Goal: Task Accomplishment & Management: Manage account settings

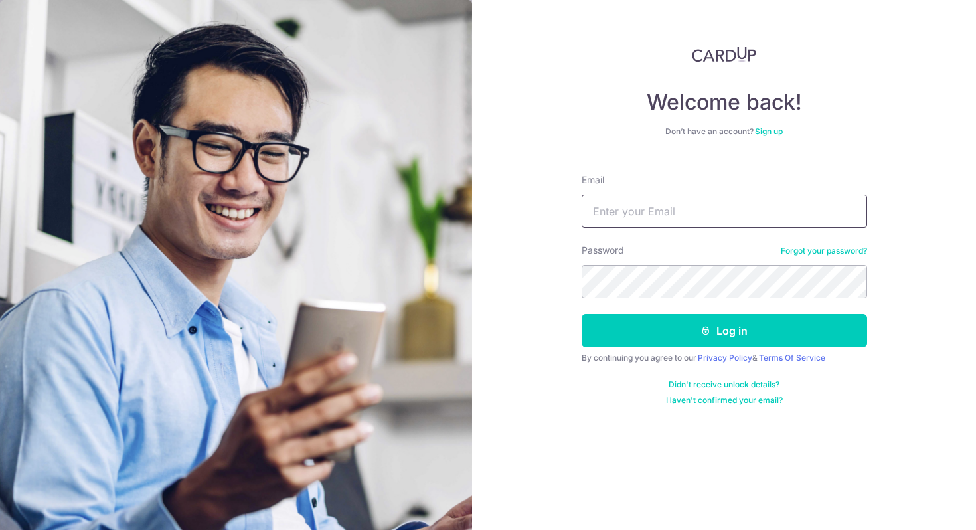
click at [683, 215] on input "Email" at bounding box center [725, 211] width 286 height 33
type input "mrtomtom@gmail.com"
click at [582, 314] on button "Log in" at bounding box center [725, 330] width 286 height 33
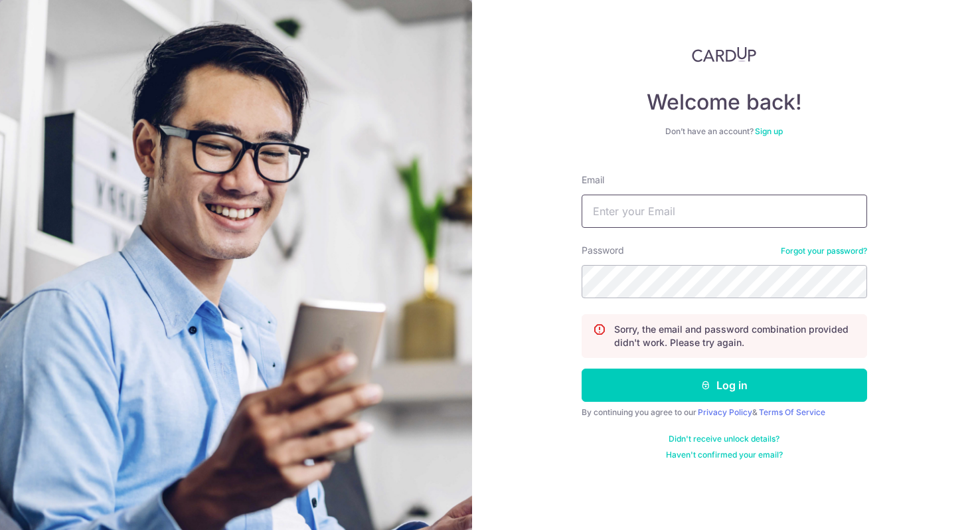
click at [691, 201] on input "Email" at bounding box center [725, 211] width 286 height 33
drag, startPoint x: 717, startPoint y: 211, endPoint x: 370, endPoint y: 188, distance: 348.1
click at [370, 188] on section "Welcome back! Don’t have an account? Sign up Email mrtomtom@gmail.com Password …" at bounding box center [488, 265] width 976 height 530
type input "mrtomtom@gmail.com"
click at [799, 251] on link "Forgot your password?" at bounding box center [824, 251] width 86 height 11
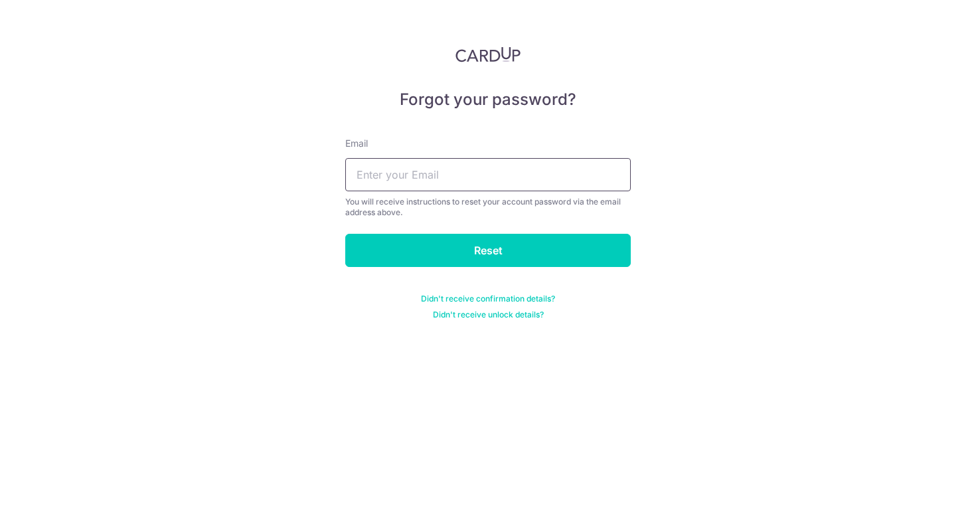
click at [517, 188] on input "text" at bounding box center [488, 174] width 286 height 33
paste input "mrtomtom@gmail.com"
type input "[EMAIL_ADDRESS][DOMAIN_NAME]"
click at [345, 234] on input "Reset" at bounding box center [488, 250] width 286 height 33
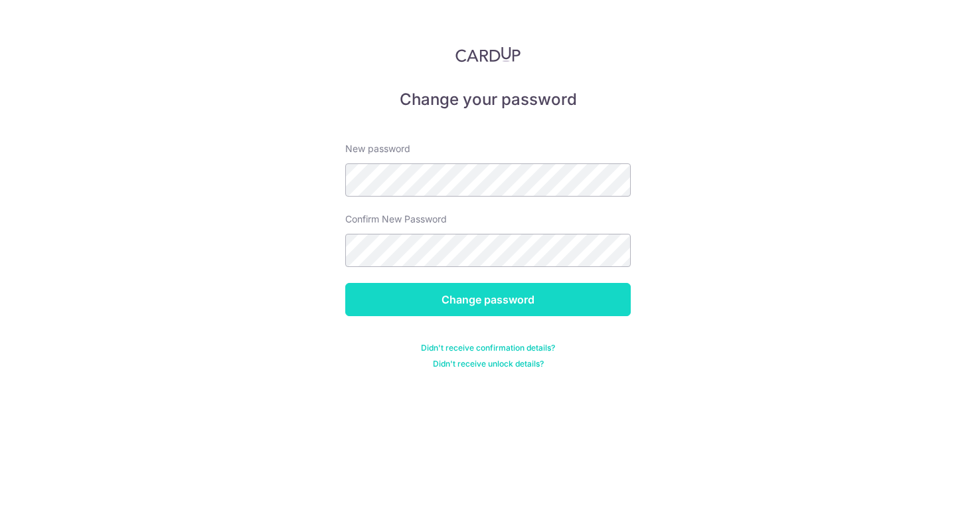
click at [527, 297] on input "Change password" at bounding box center [488, 299] width 286 height 33
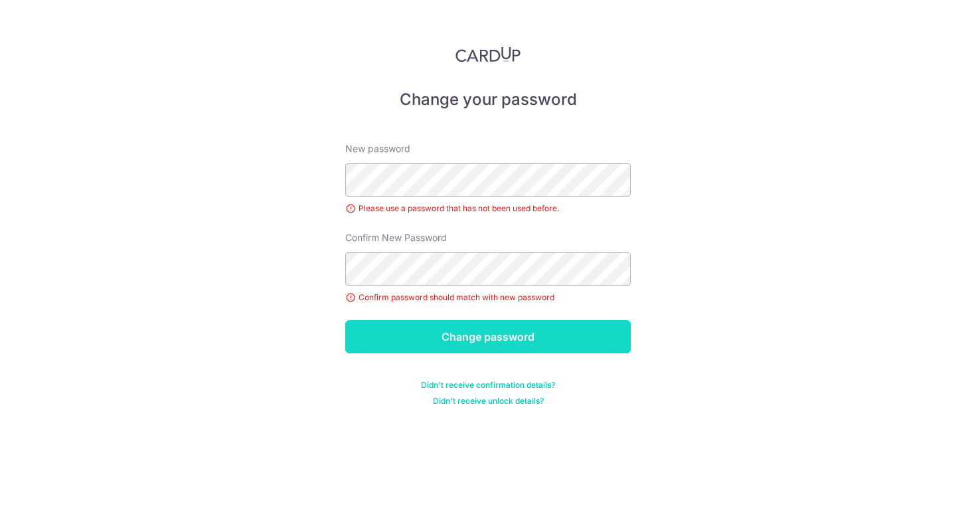
click at [505, 345] on input "Change password" at bounding box center [488, 336] width 286 height 33
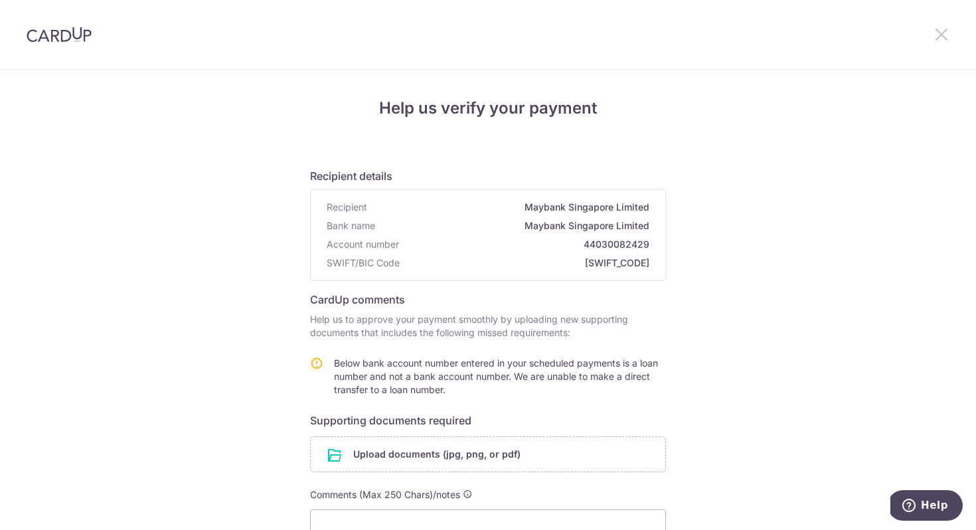
click at [938, 36] on icon at bounding box center [942, 34] width 16 height 17
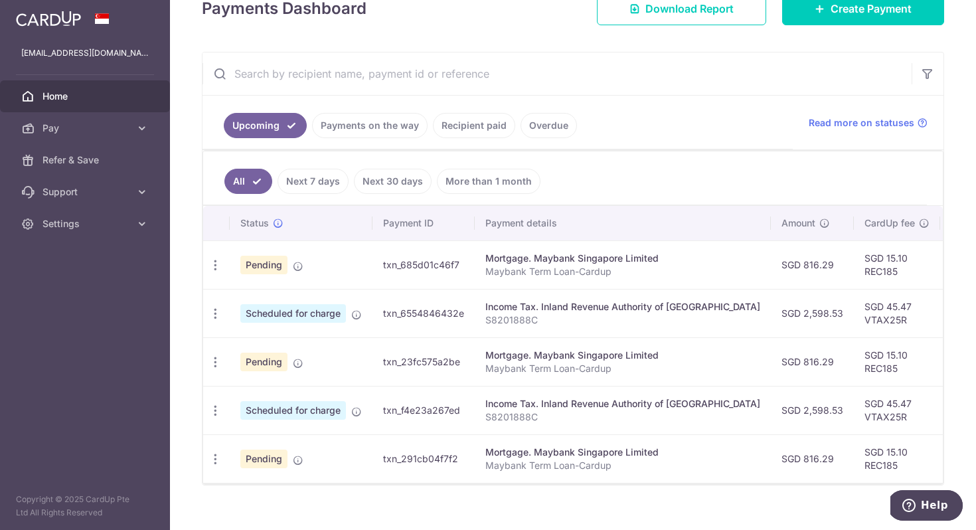
click at [490, 183] on link "More than 1 month" at bounding box center [489, 181] width 104 height 25
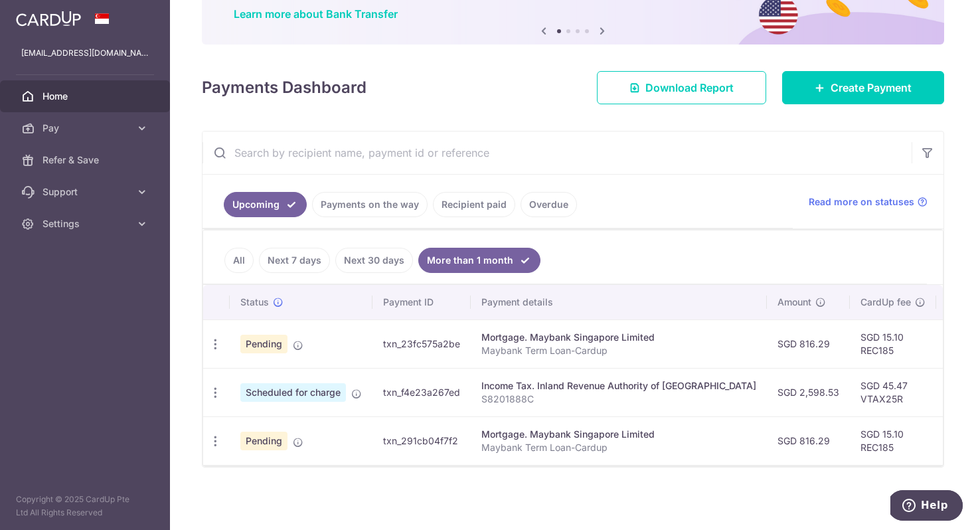
click at [384, 206] on link "Payments on the way" at bounding box center [370, 204] width 116 height 25
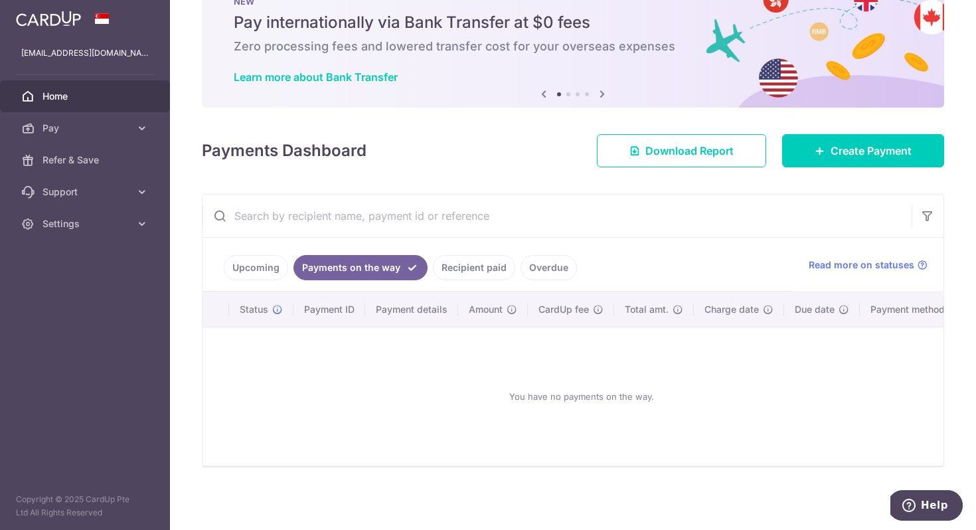
click at [460, 263] on link "Recipient paid" at bounding box center [474, 267] width 82 height 25
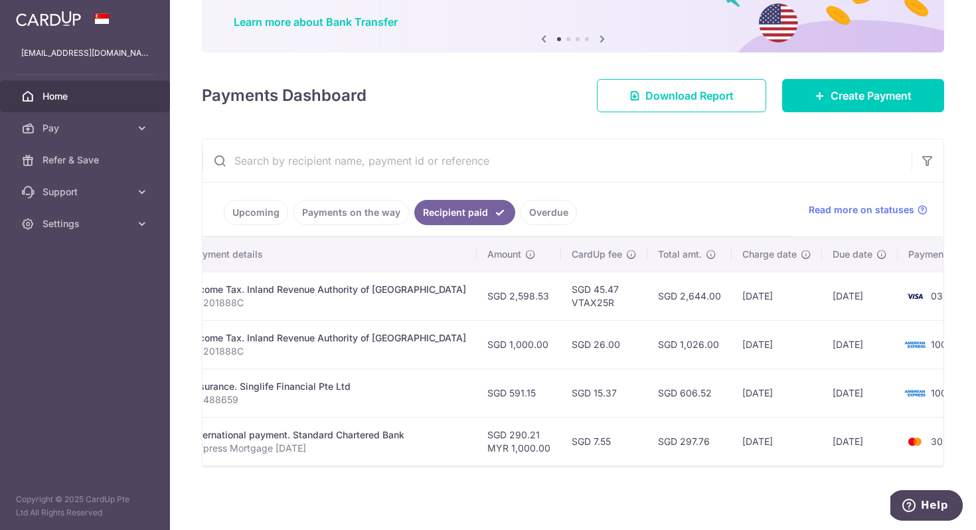
scroll to position [0, 0]
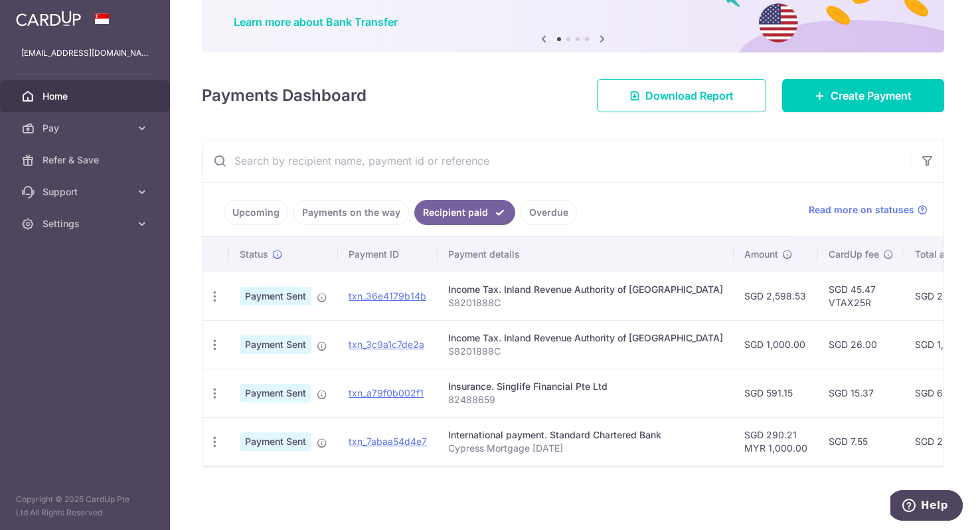
click at [525, 214] on link "Overdue" at bounding box center [549, 212] width 56 height 25
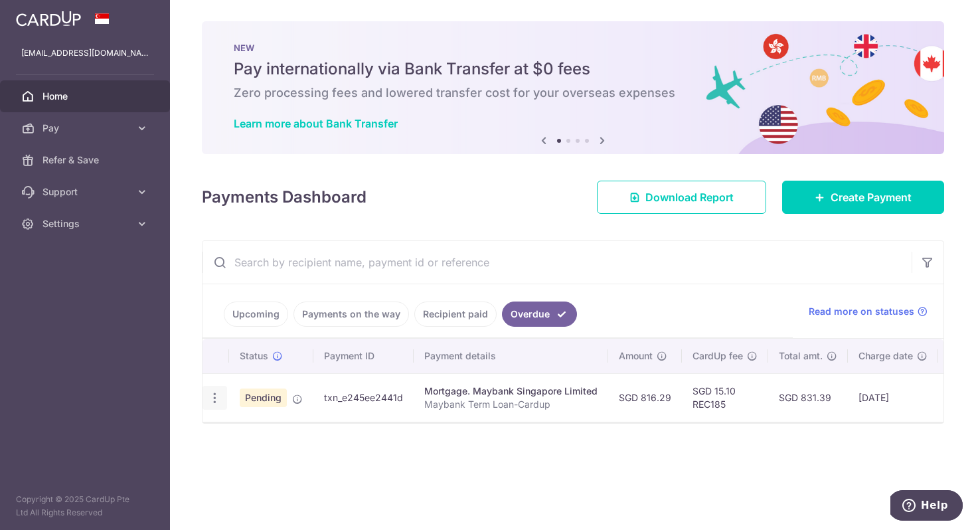
click at [217, 398] on icon "button" at bounding box center [215, 398] width 14 height 14
click at [304, 466] on span "Cancel payment" at bounding box center [285, 467] width 89 height 16
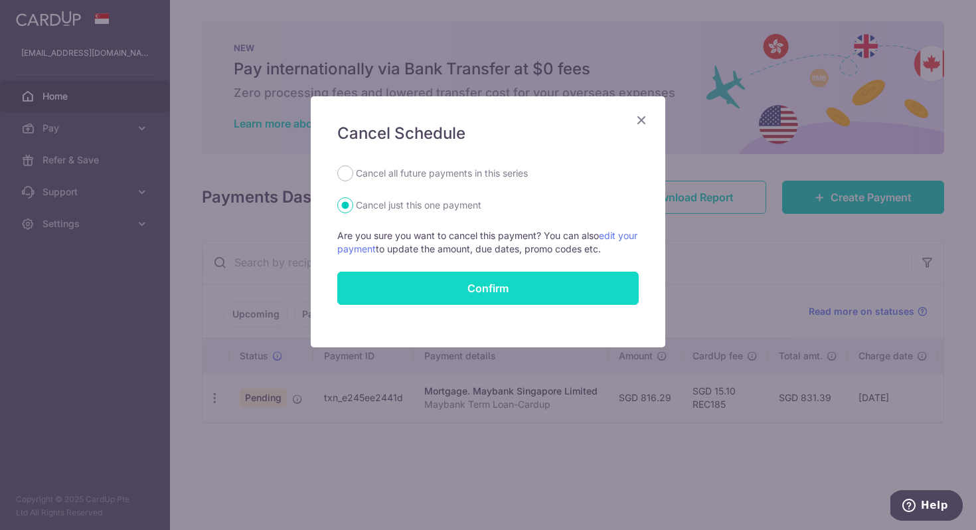
click at [551, 287] on button "Confirm" at bounding box center [488, 288] width 302 height 33
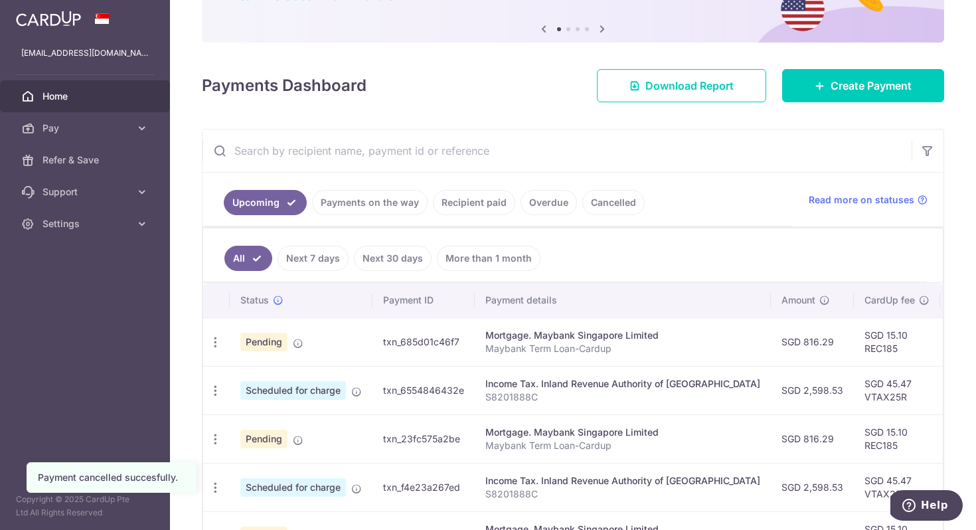
scroll to position [132, 0]
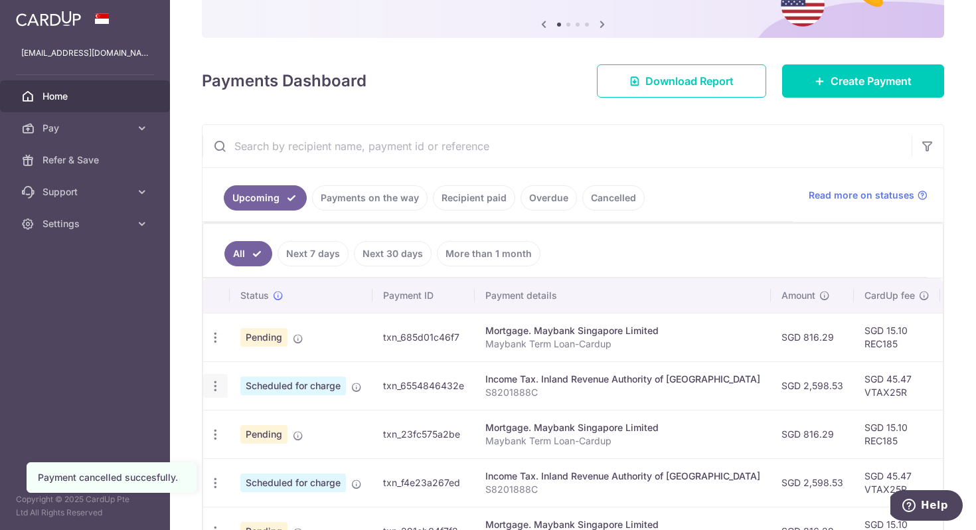
click at [222, 390] on div "Update payment Cancel payment" at bounding box center [215, 386] width 25 height 25
click at [211, 388] on div at bounding box center [493, 267] width 986 height 535
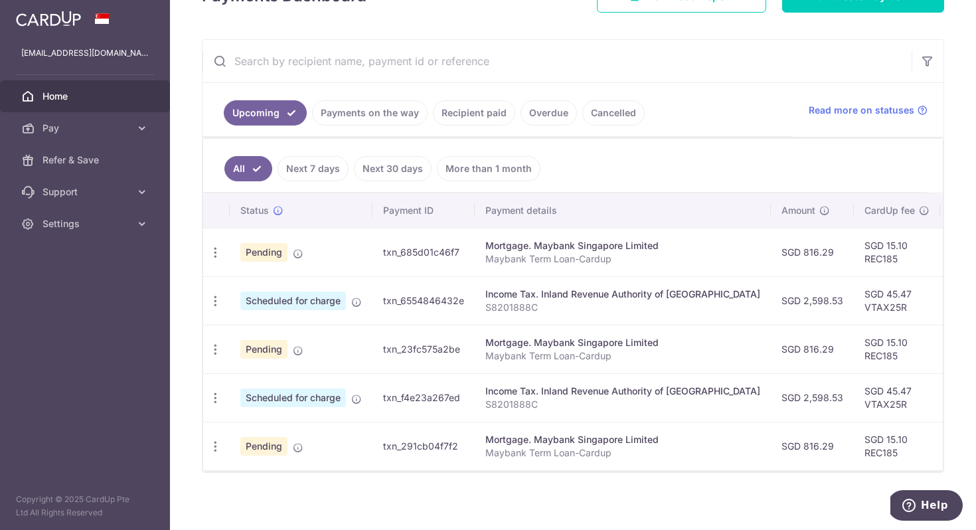
scroll to position [222, 0]
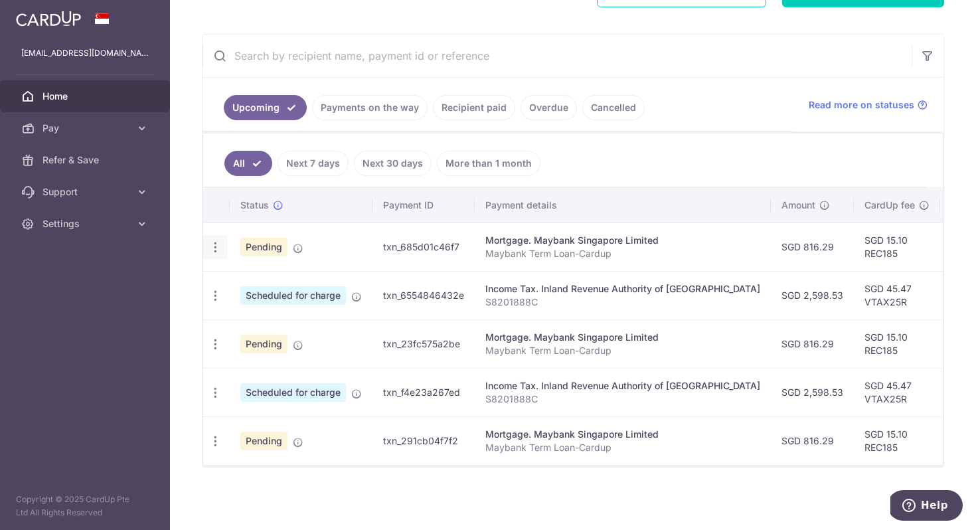
click at [207, 248] on div "Update payment Cancel payment Upload doc" at bounding box center [215, 247] width 25 height 25
click at [217, 248] on icon "button" at bounding box center [216, 247] width 14 height 14
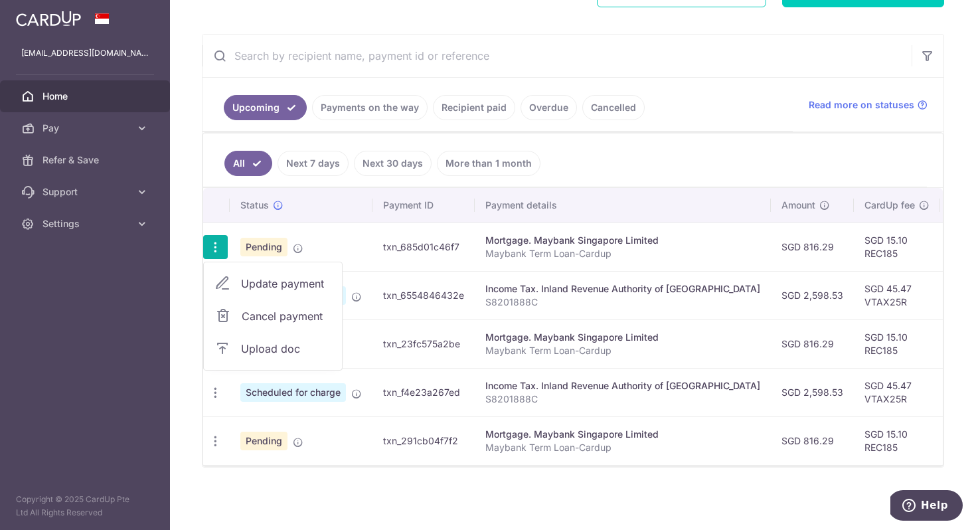
click at [259, 318] on span "Cancel payment" at bounding box center [286, 316] width 89 height 16
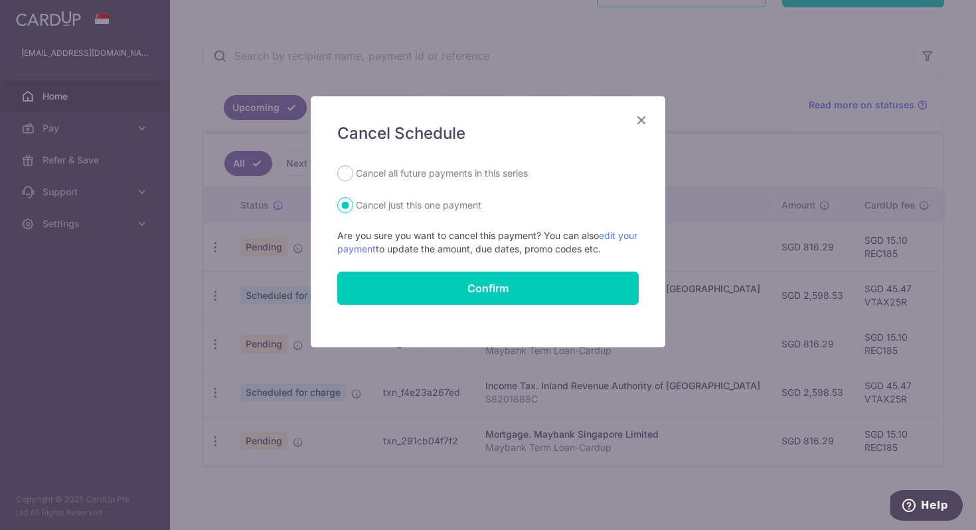
click at [408, 177] on label "Cancel all future payments in this series" at bounding box center [442, 173] width 172 height 16
click at [353, 177] on input "Cancel all future payments in this series" at bounding box center [345, 173] width 16 height 16
radio input "true"
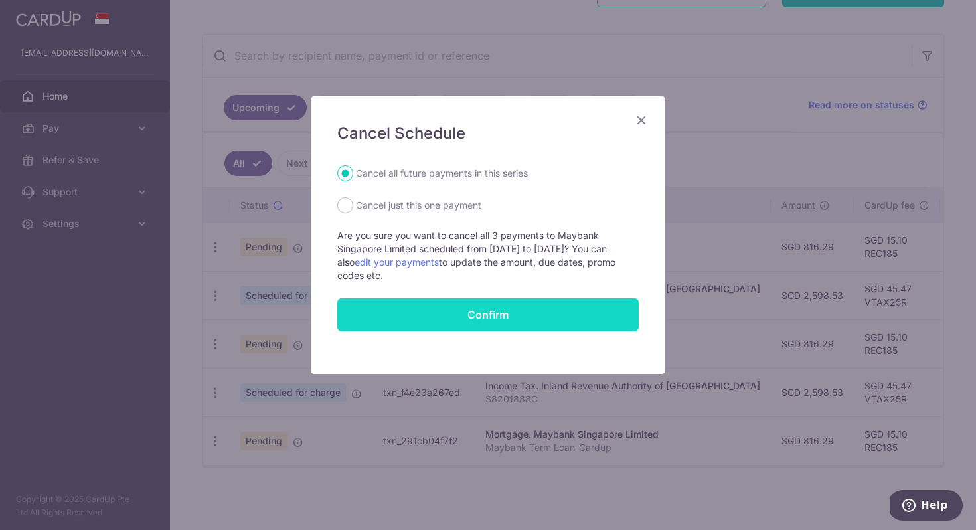
click at [428, 322] on button "Confirm" at bounding box center [488, 314] width 302 height 33
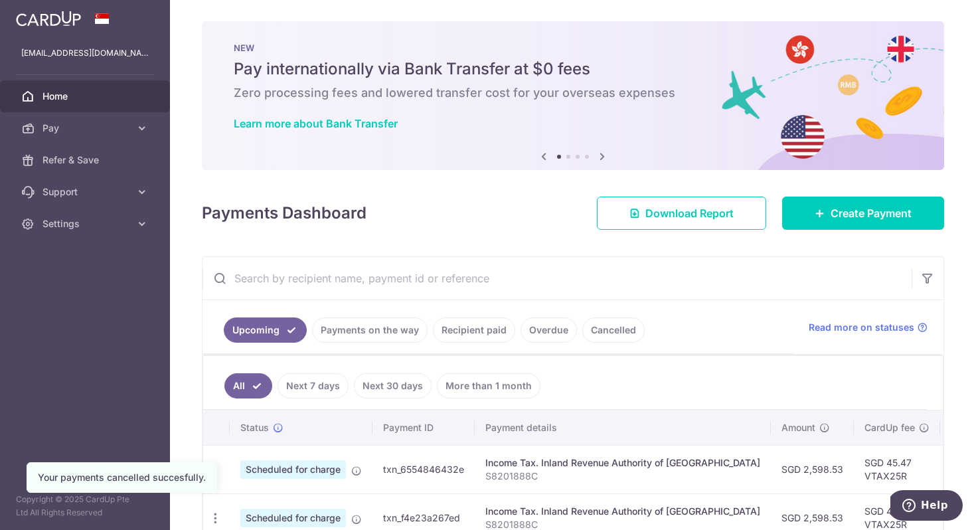
click at [498, 226] on div "Payments Dashboard Download Report Create Payment" at bounding box center [573, 210] width 743 height 39
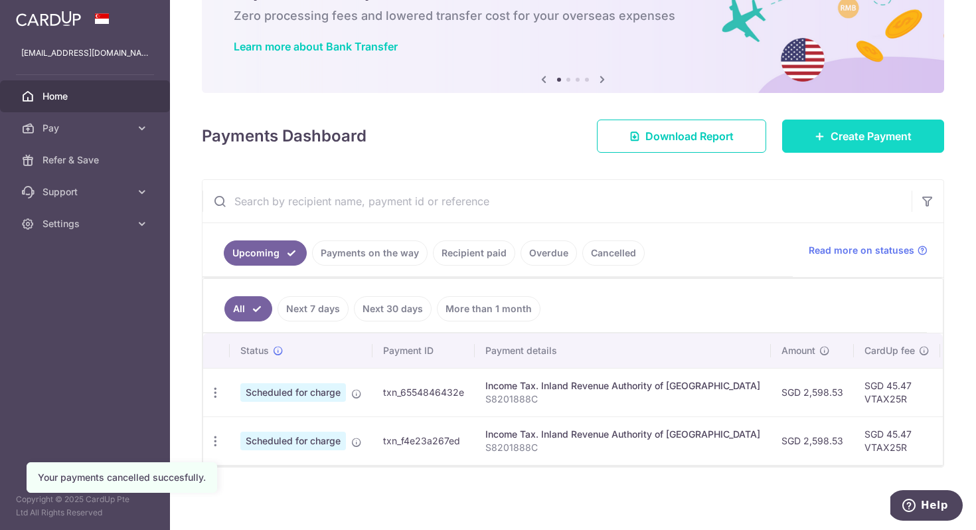
click at [859, 135] on span "Create Payment" at bounding box center [871, 136] width 81 height 16
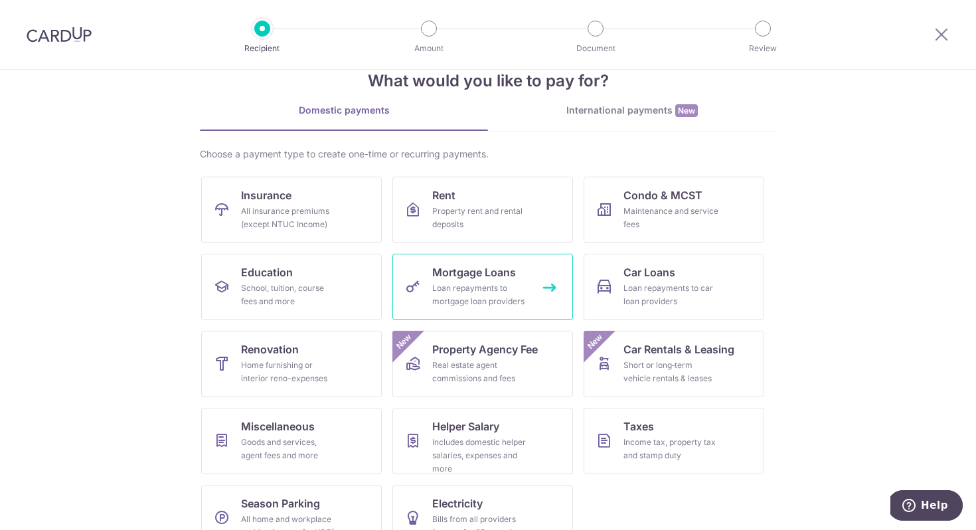
scroll to position [64, 0]
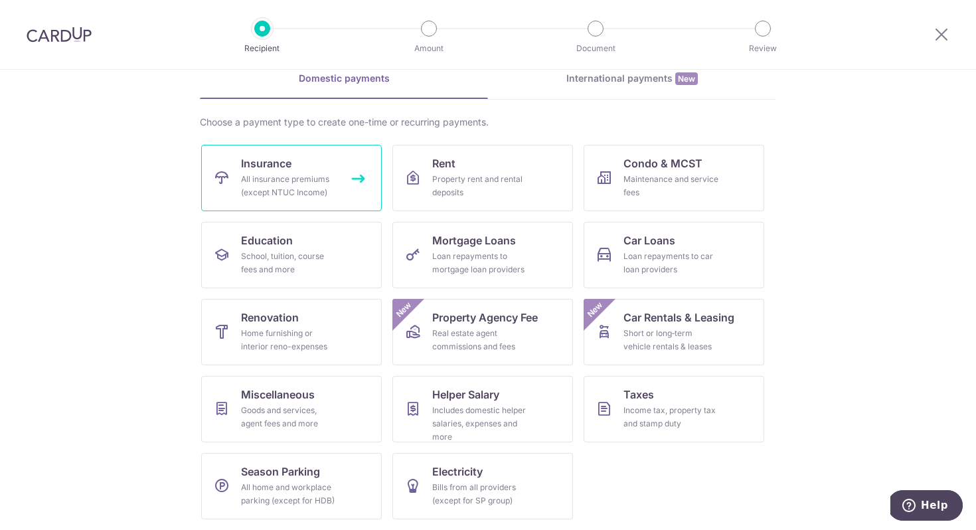
click at [285, 191] on div "All insurance premiums (except NTUC Income)" at bounding box center [289, 186] width 96 height 27
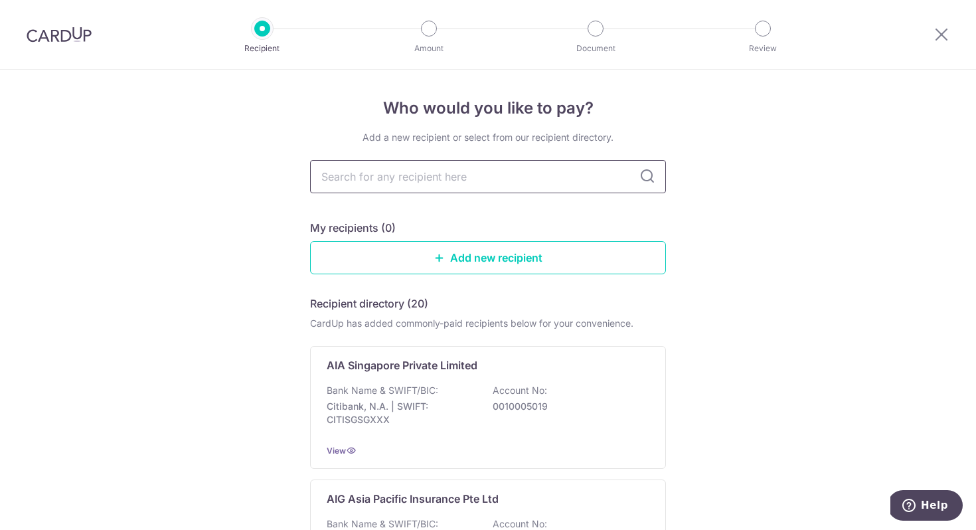
click at [485, 175] on input "text" at bounding box center [488, 176] width 356 height 33
type input "[GEOGRAPHIC_DATA]"
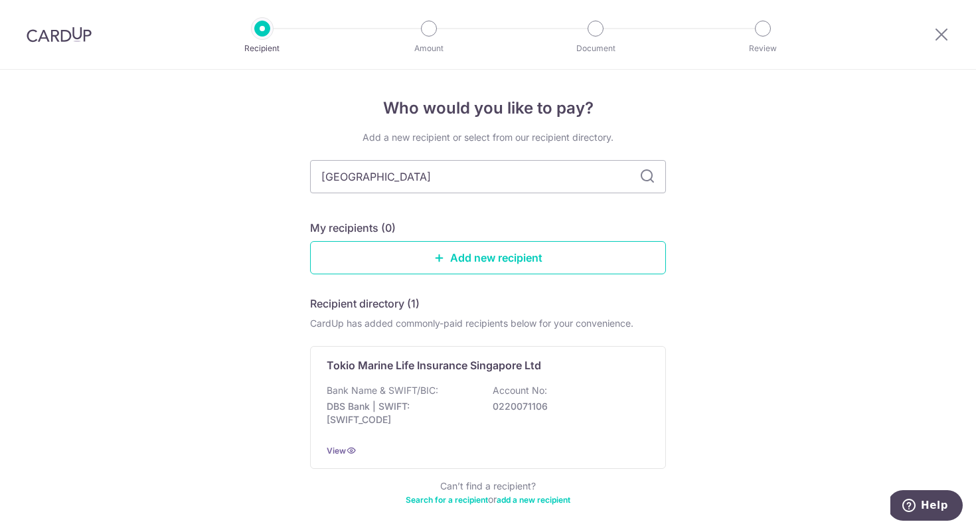
click at [642, 177] on icon at bounding box center [648, 177] width 16 height 16
click at [409, 414] on p "DBS Bank | SWIFT: [SWIFT_CODE]" at bounding box center [401, 413] width 149 height 27
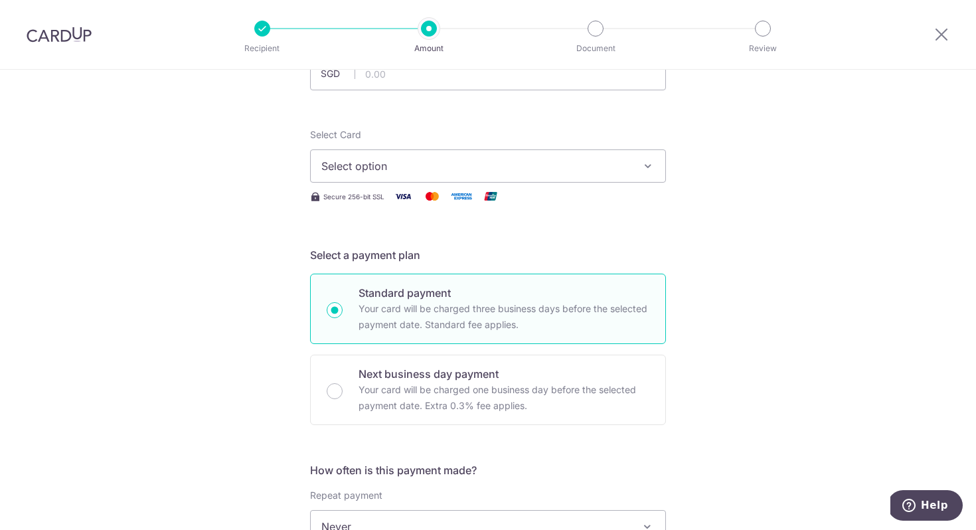
scroll to position [38, 0]
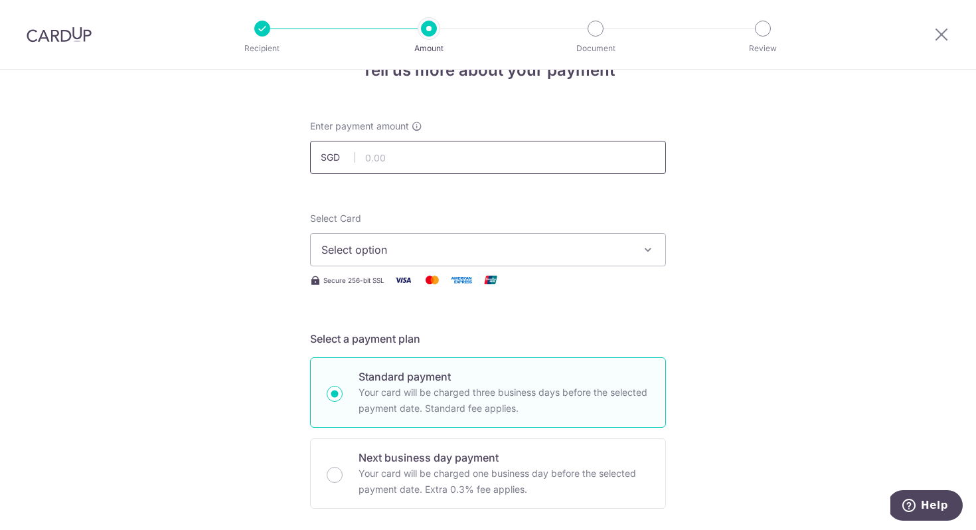
click at [429, 151] on input "text" at bounding box center [488, 157] width 356 height 33
type input "603.45"
click at [505, 249] on span "Select option" at bounding box center [475, 250] width 309 height 16
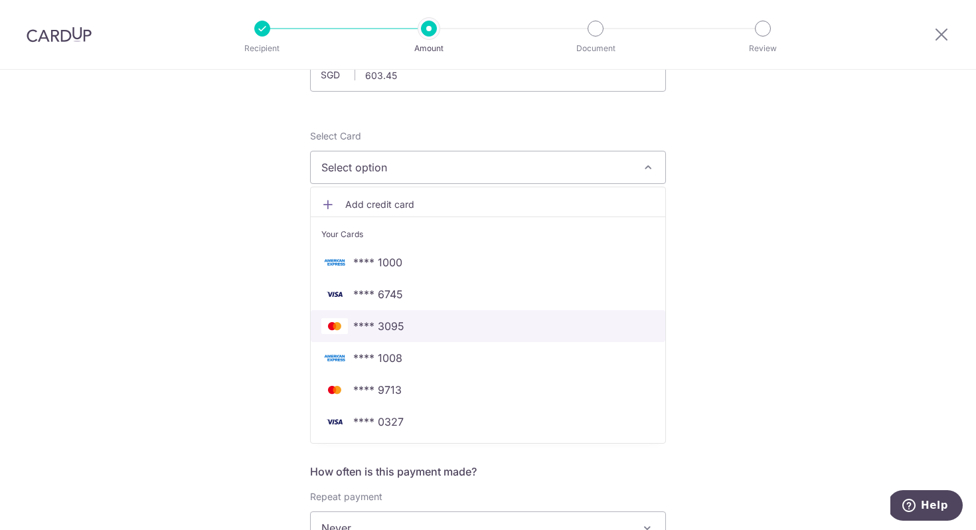
scroll to position [135, 0]
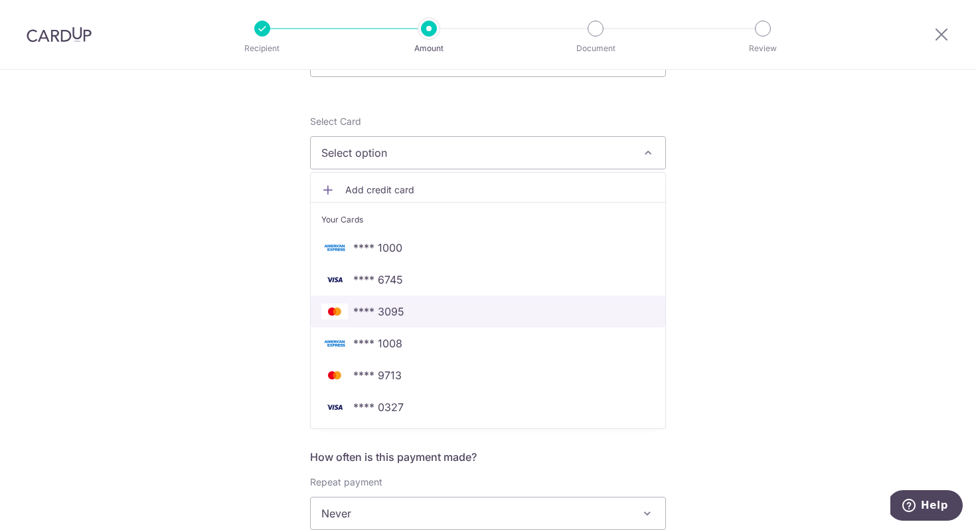
click at [449, 313] on span "**** 3095" at bounding box center [487, 312] width 333 height 16
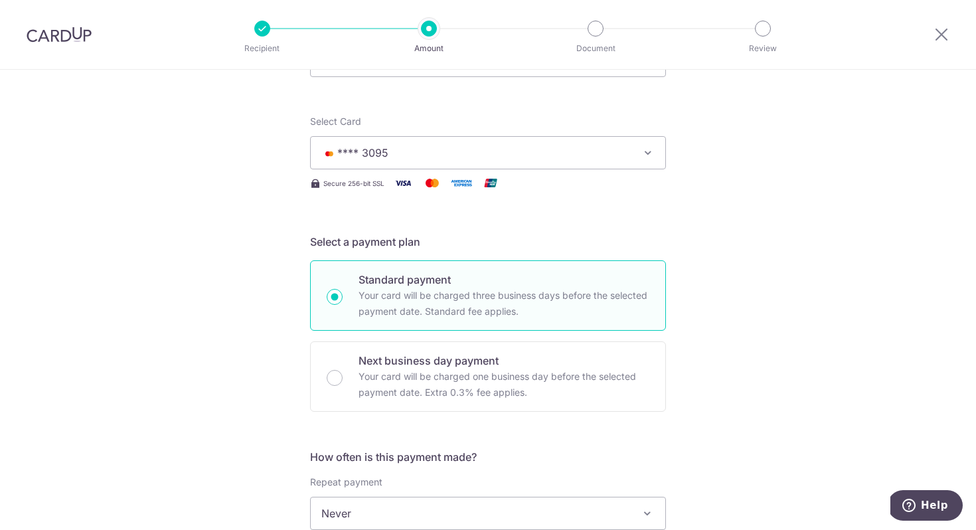
click at [429, 147] on span "**** 3095" at bounding box center [475, 153] width 309 height 16
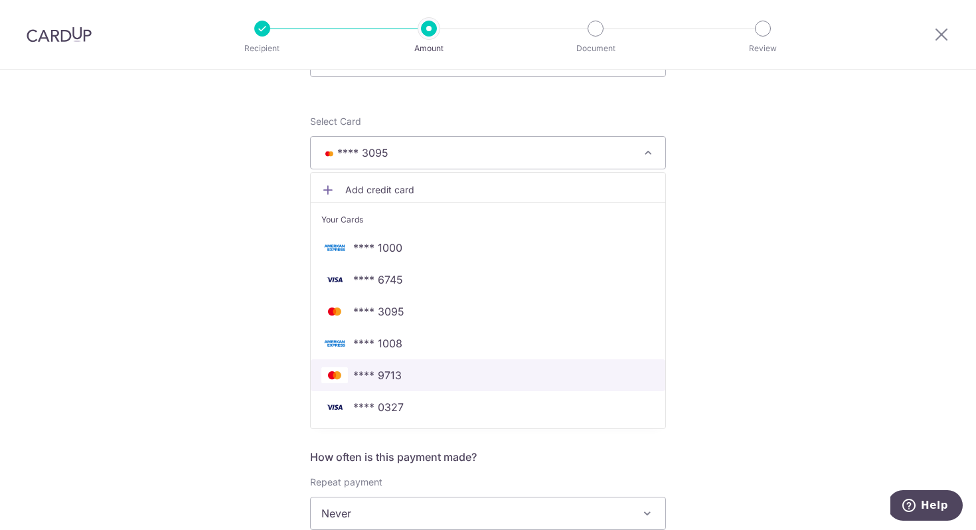
click at [404, 381] on span "**** 9713" at bounding box center [487, 375] width 333 height 16
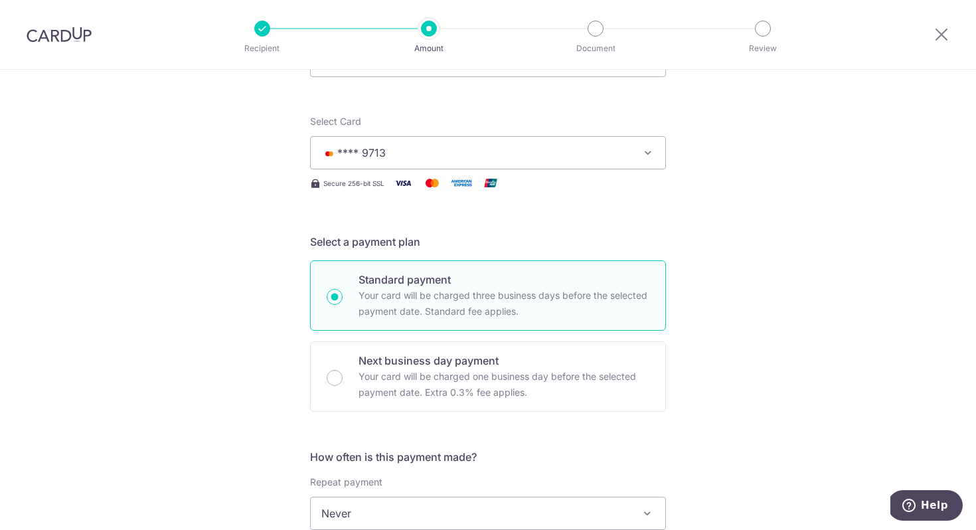
click at [765, 251] on div "Tell us more about your payment Enter payment amount SGD 603.45 603.45 Select C…" at bounding box center [488, 535] width 976 height 1201
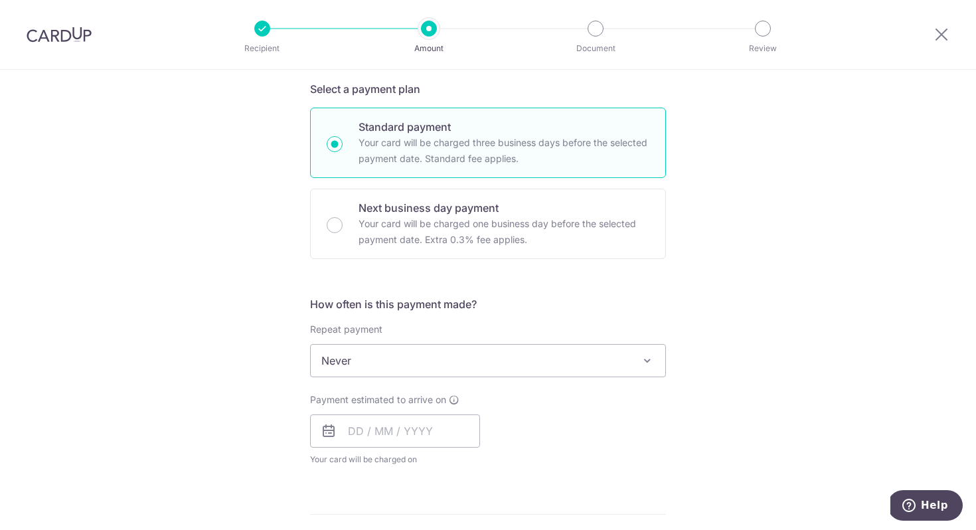
scroll to position [361, 0]
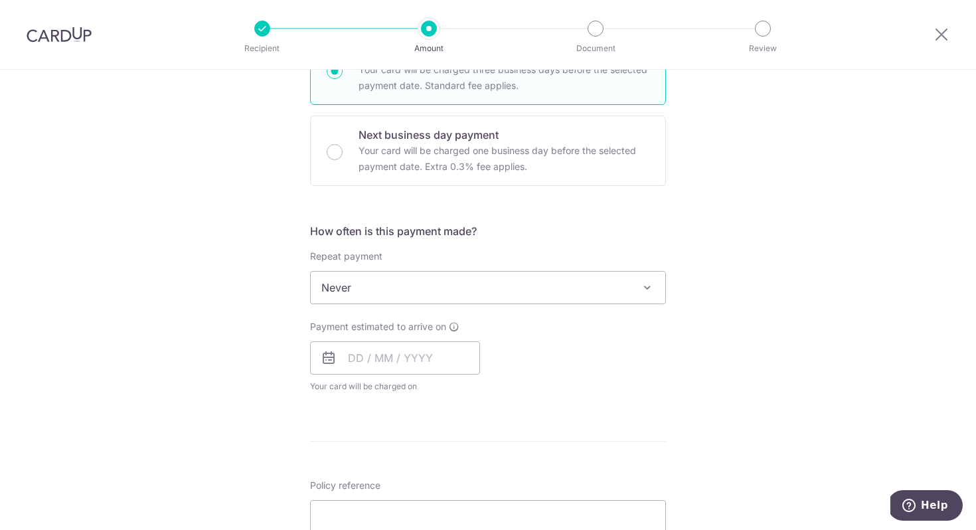
click at [440, 292] on span "Never" at bounding box center [488, 288] width 355 height 32
click at [525, 286] on span "Every month" at bounding box center [488, 288] width 355 height 32
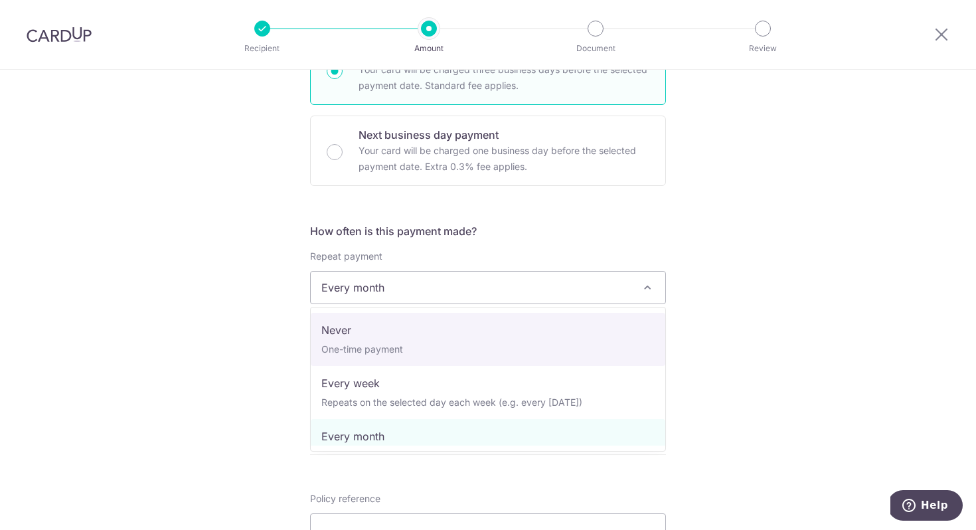
select select "1"
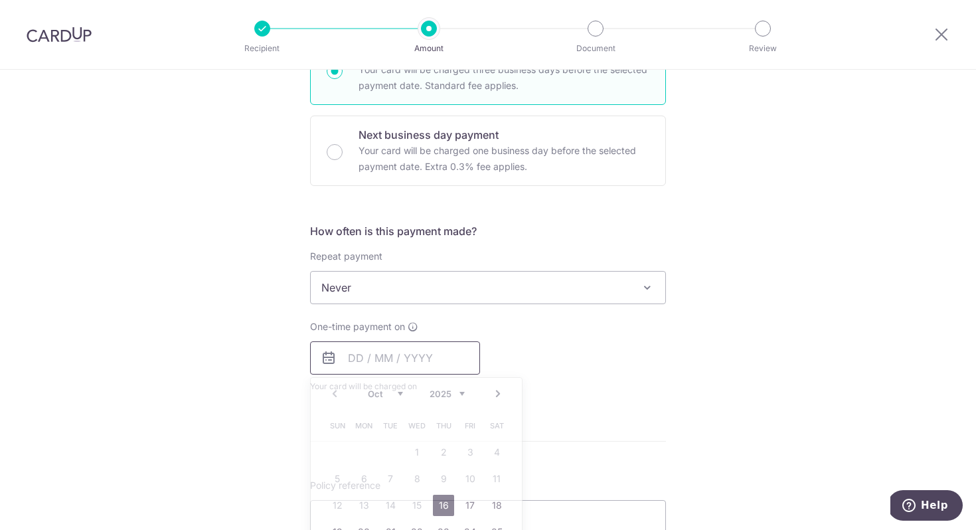
click at [346, 366] on input "text" at bounding box center [395, 357] width 170 height 33
click at [447, 501] on link "16" at bounding box center [443, 505] width 21 height 21
type input "16/10/2025"
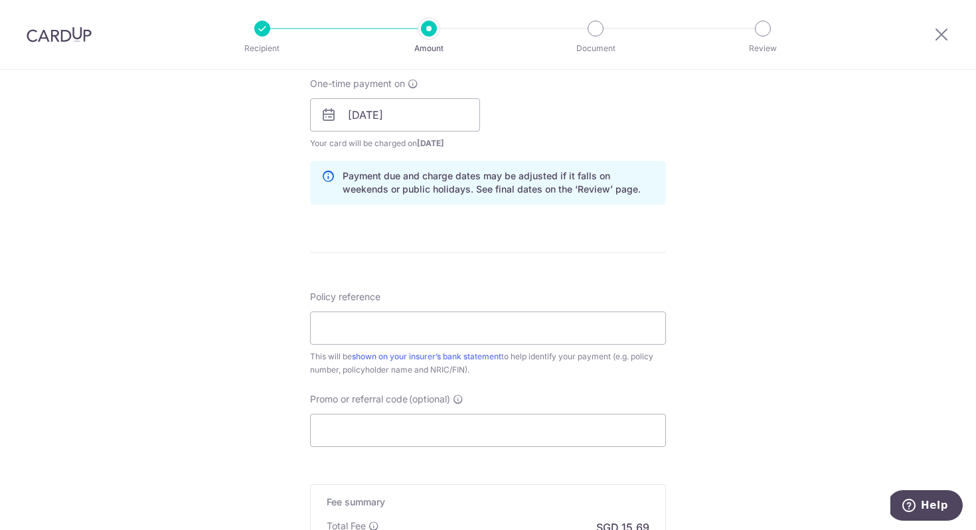
scroll to position [616, 0]
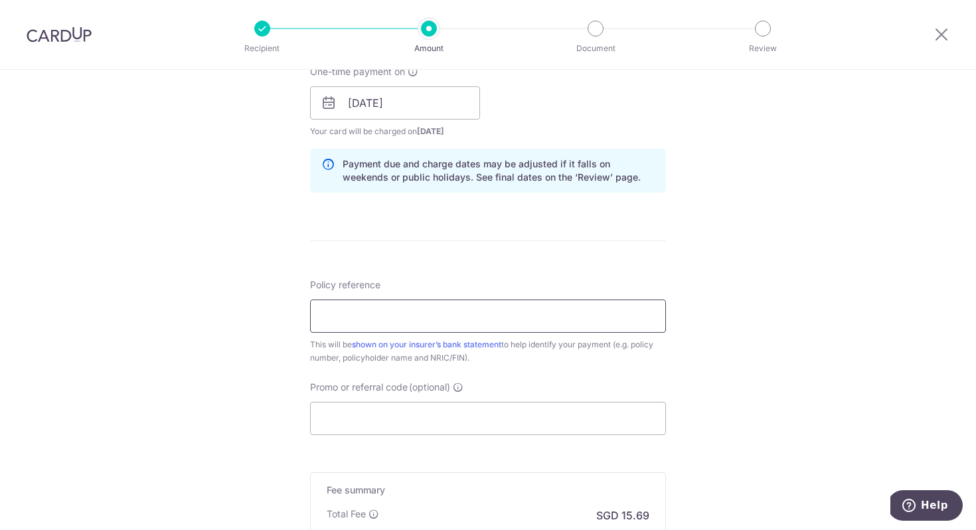
click at [581, 315] on input "Policy reference" at bounding box center [488, 316] width 356 height 33
type input "00069739"
click at [808, 314] on div "Tell us more about your payment Enter payment amount SGD 603.45 603.45 Select C…" at bounding box center [488, 82] width 976 height 1256
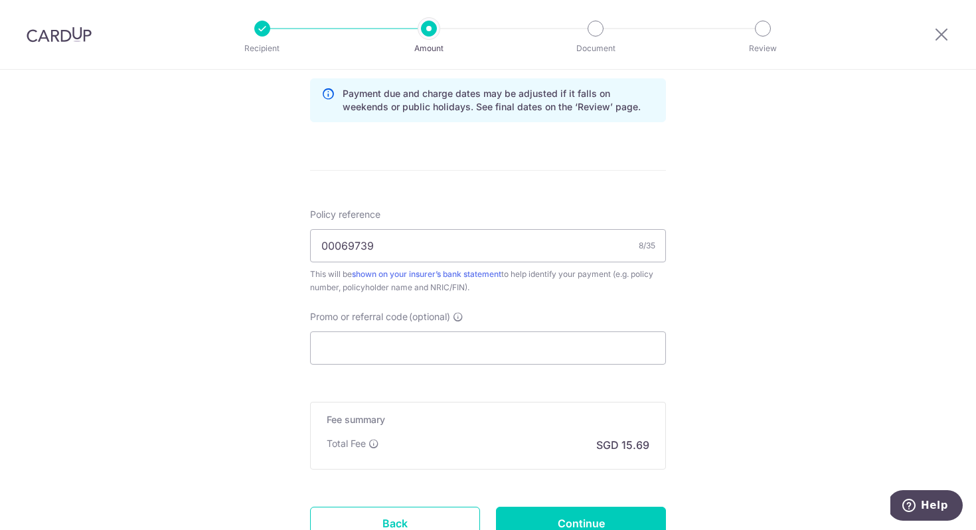
scroll to position [784, 0]
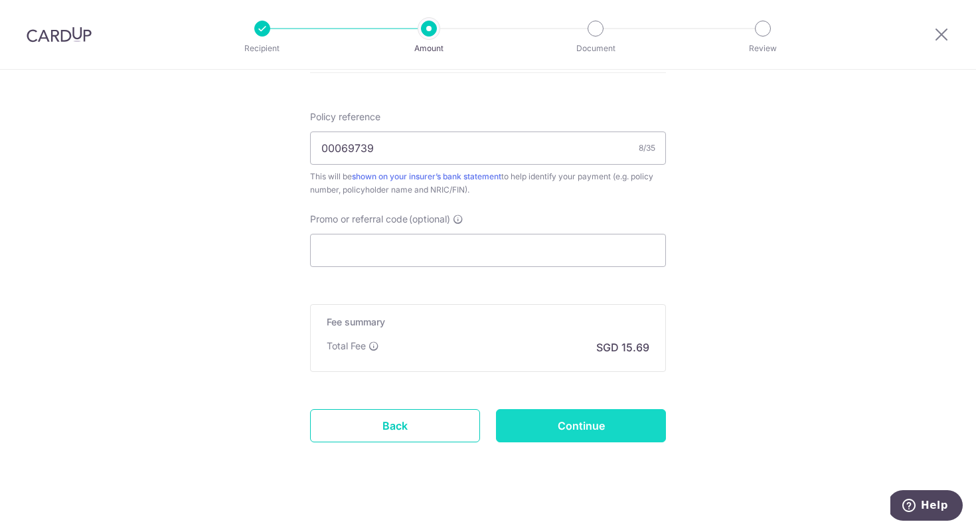
click at [563, 436] on input "Continue" at bounding box center [581, 425] width 170 height 33
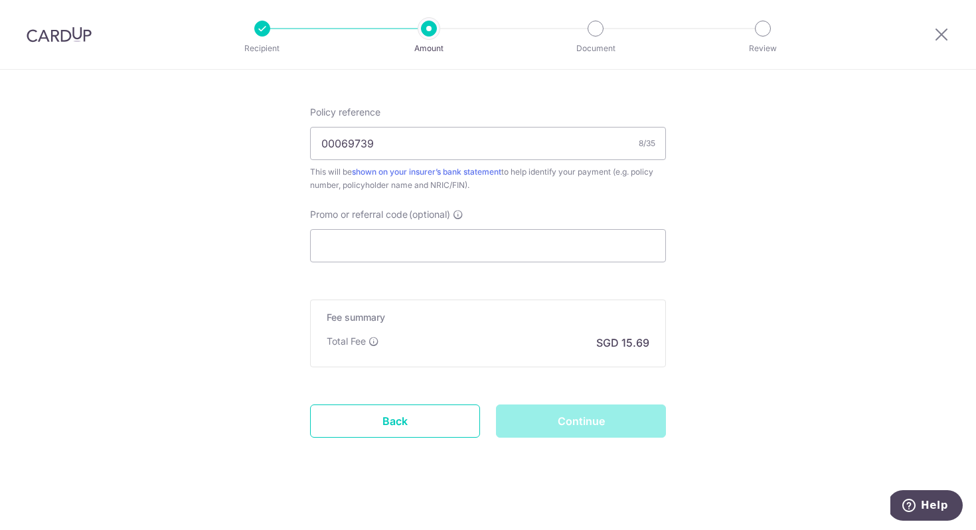
scroll to position [790, 0]
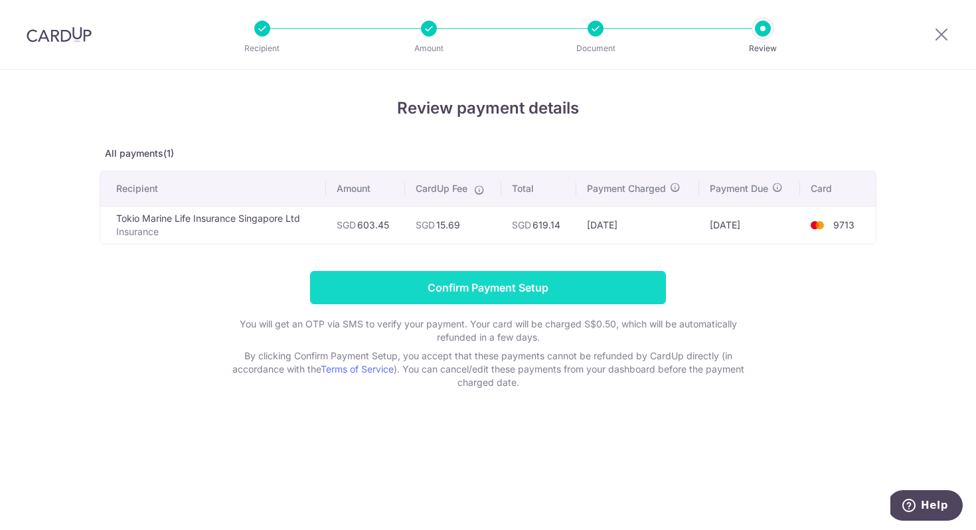
click at [632, 284] on input "Confirm Payment Setup" at bounding box center [488, 287] width 356 height 33
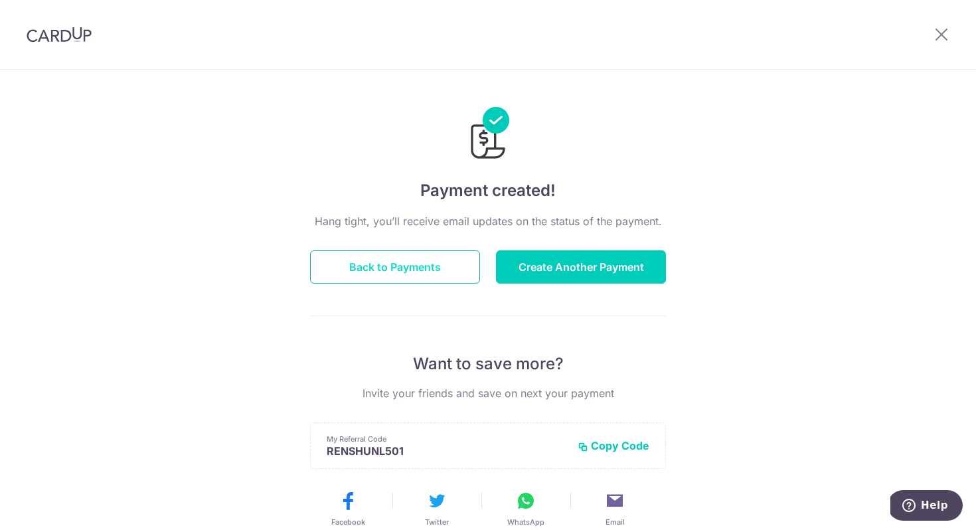
click at [450, 278] on button "Back to Payments" at bounding box center [395, 266] width 170 height 33
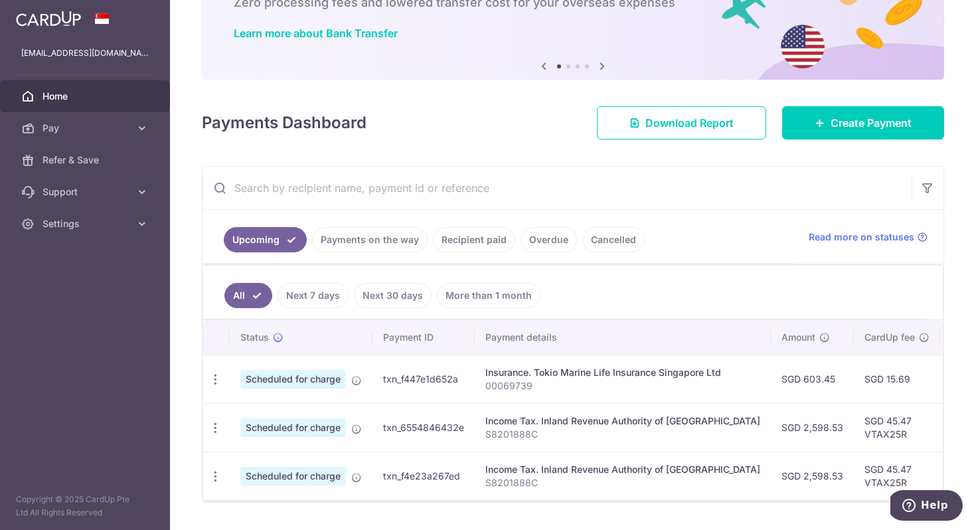
scroll to position [126, 0]
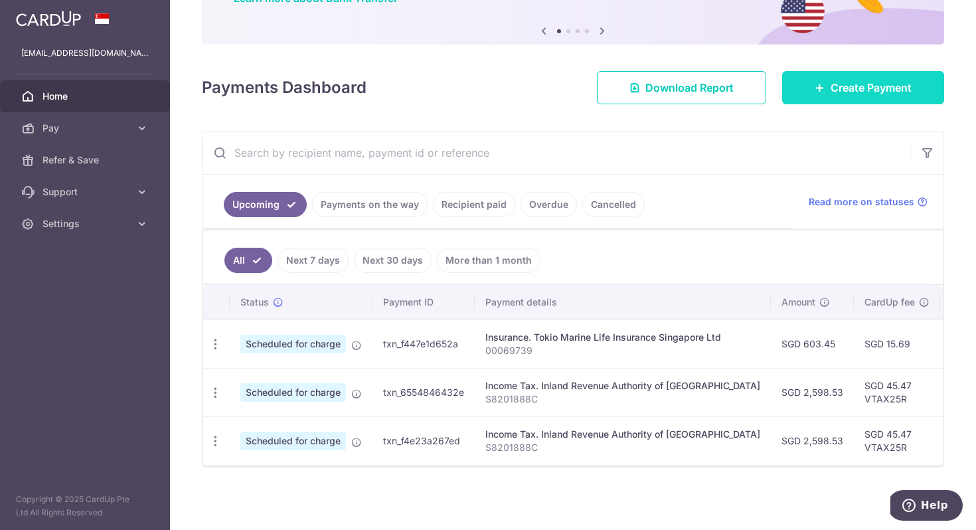
click at [876, 98] on link "Create Payment" at bounding box center [863, 87] width 162 height 33
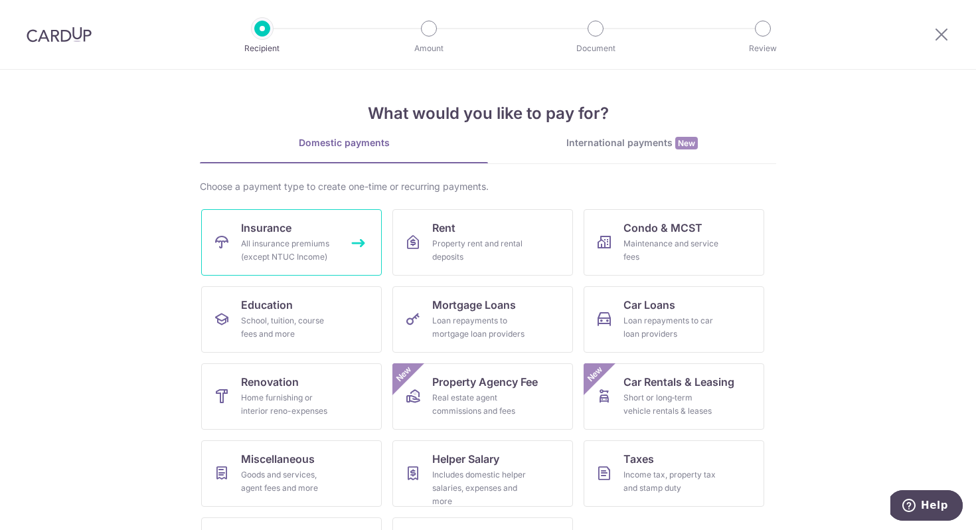
click at [301, 234] on link "Insurance All insurance premiums (except NTUC Income)" at bounding box center [291, 242] width 181 height 66
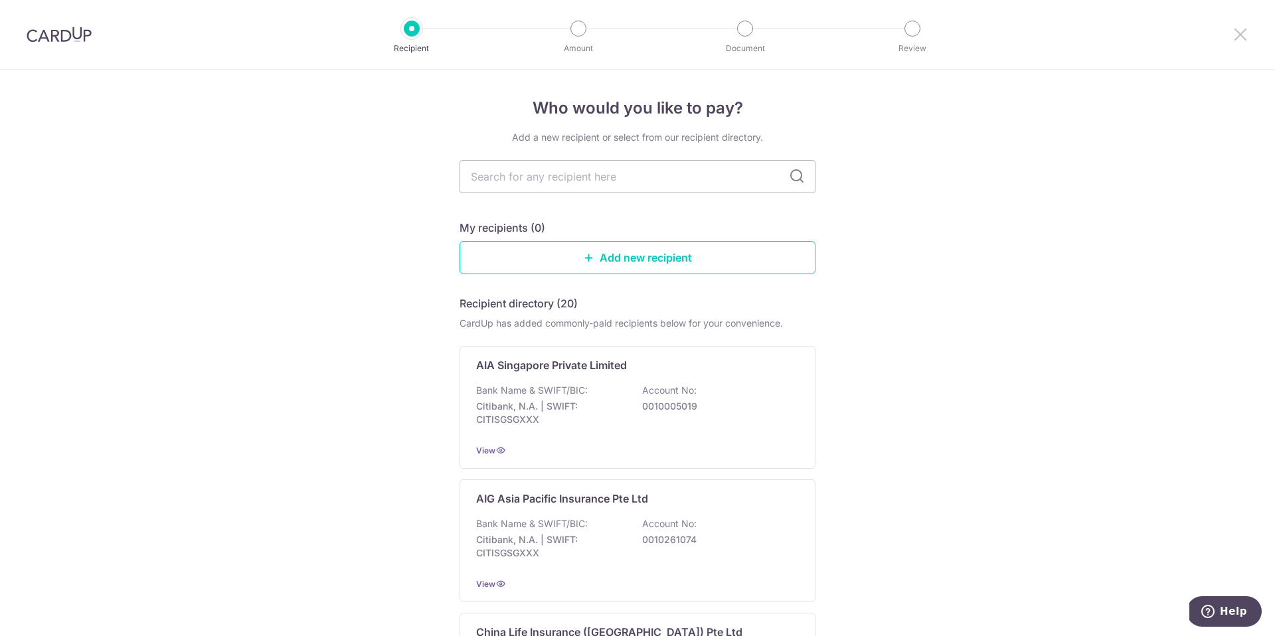
click at [976, 36] on icon at bounding box center [1241, 34] width 16 height 17
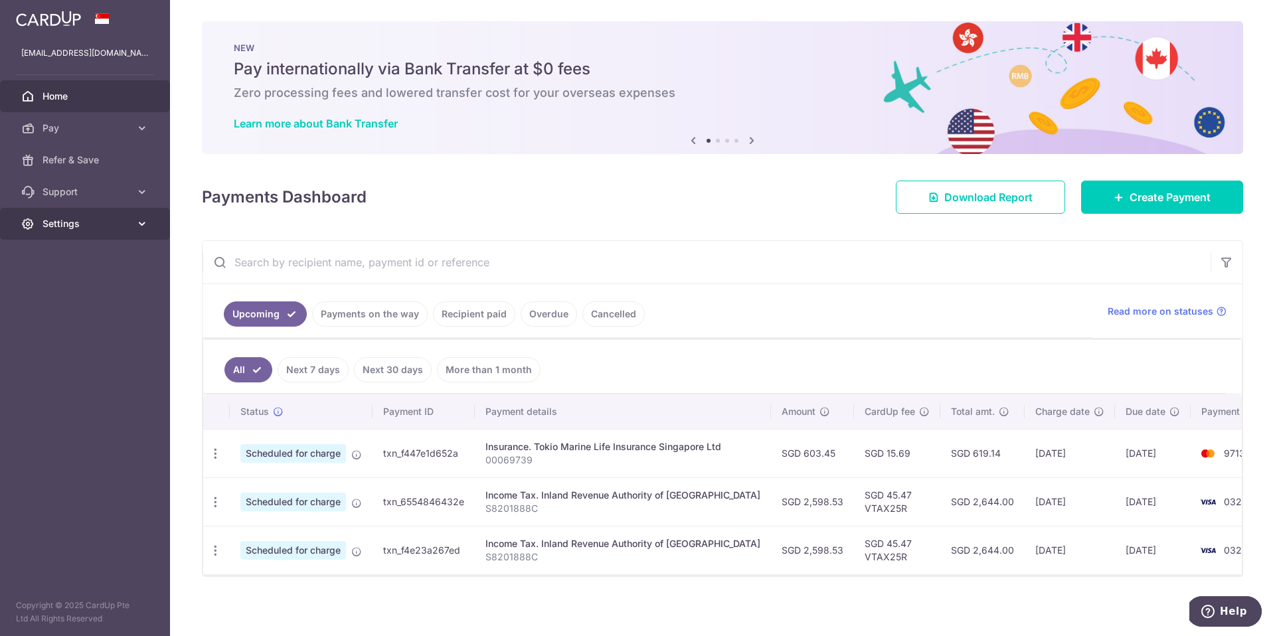
click at [82, 216] on link "Settings" at bounding box center [85, 224] width 170 height 32
click at [89, 294] on span "Logout" at bounding box center [87, 287] width 88 height 13
